Goal: Task Accomplishment & Management: Use online tool/utility

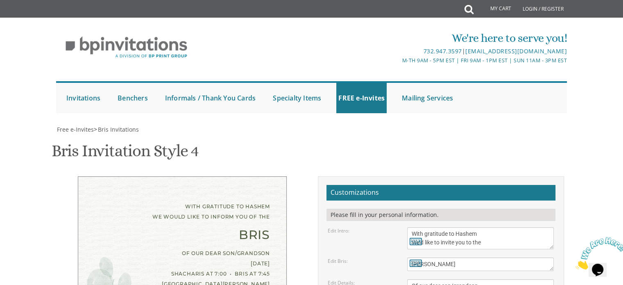
scroll to position [211, 0]
drag, startPoint x: 513, startPoint y: 154, endPoint x: 406, endPoint y: 157, distance: 107.0
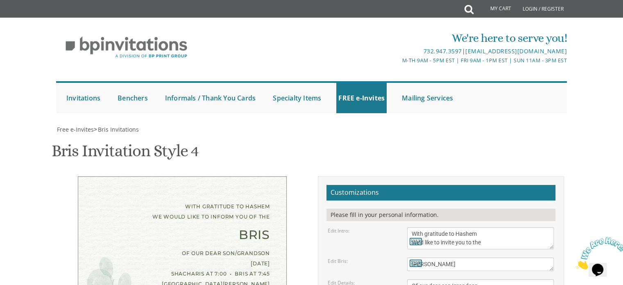
click at [499, 227] on textarea "With gratitude to Hashem We would like to inform you of the" at bounding box center [480, 238] width 147 height 22
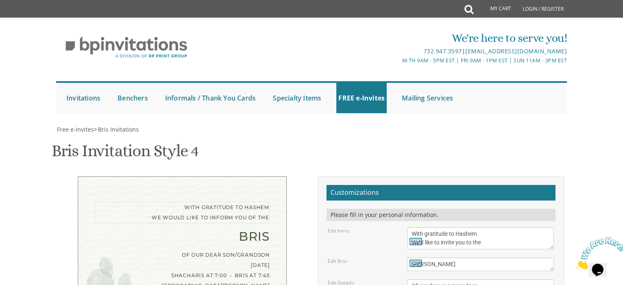
scroll to position [6, 0]
type textarea "With gratitude to Hashem We’d like to invite you to the"
click at [492, 257] on textarea "Bris" at bounding box center [480, 264] width 147 height 14
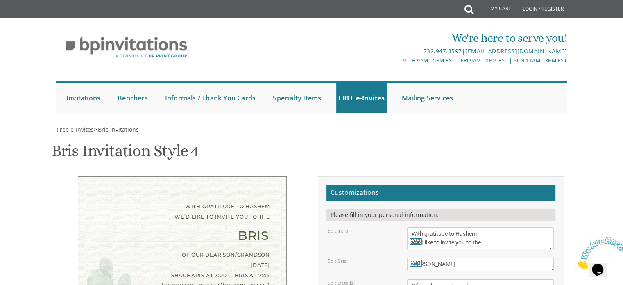
click at [385, 279] on div "Edit Details:" at bounding box center [361, 282] width 79 height 7
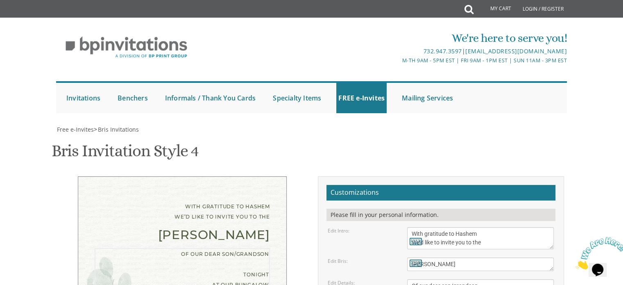
type textarea "Of our dear son/grandson Tonight, Parshas Re'eh at our Bungalow Unit 60"
